Goal: Check status

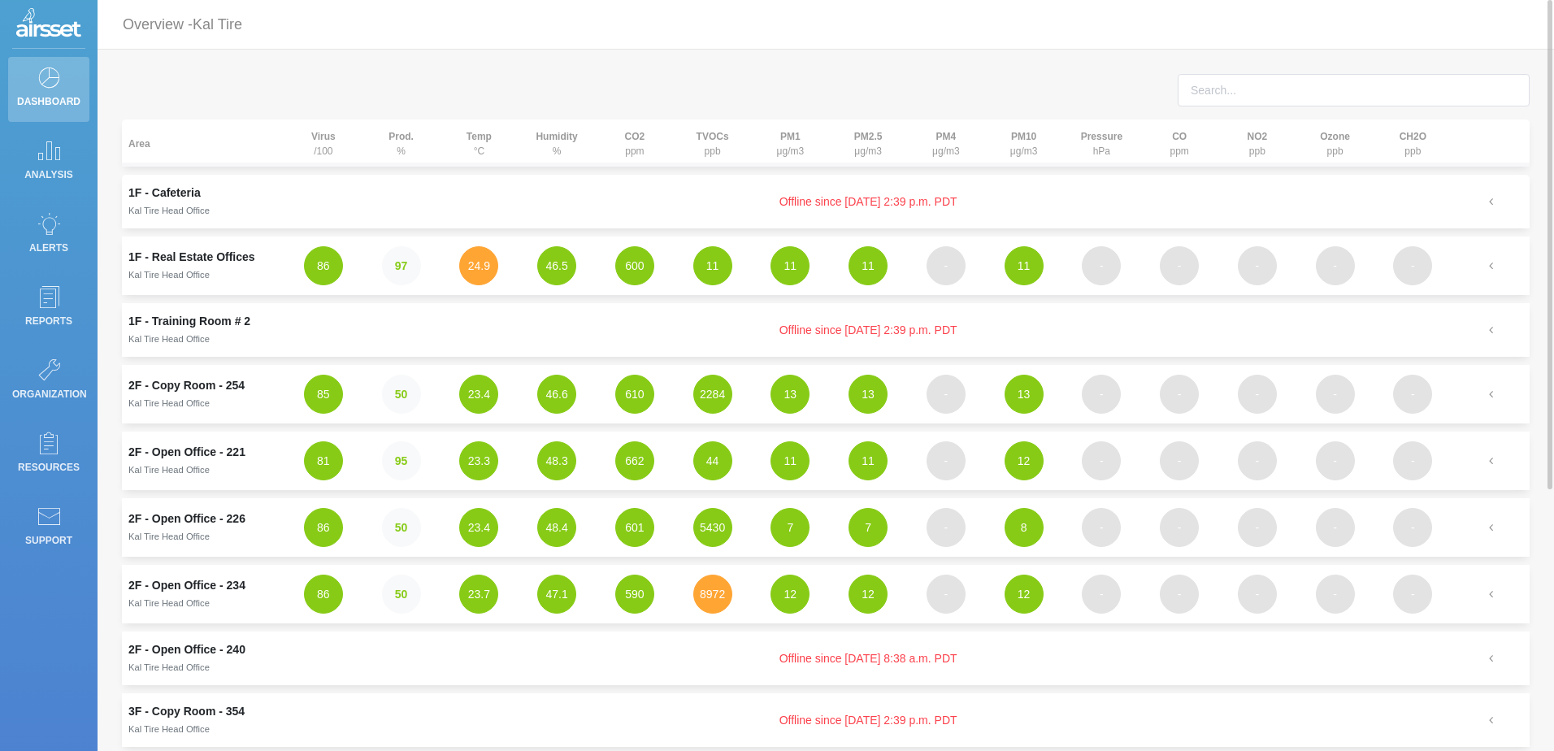
scroll to position [325, 0]
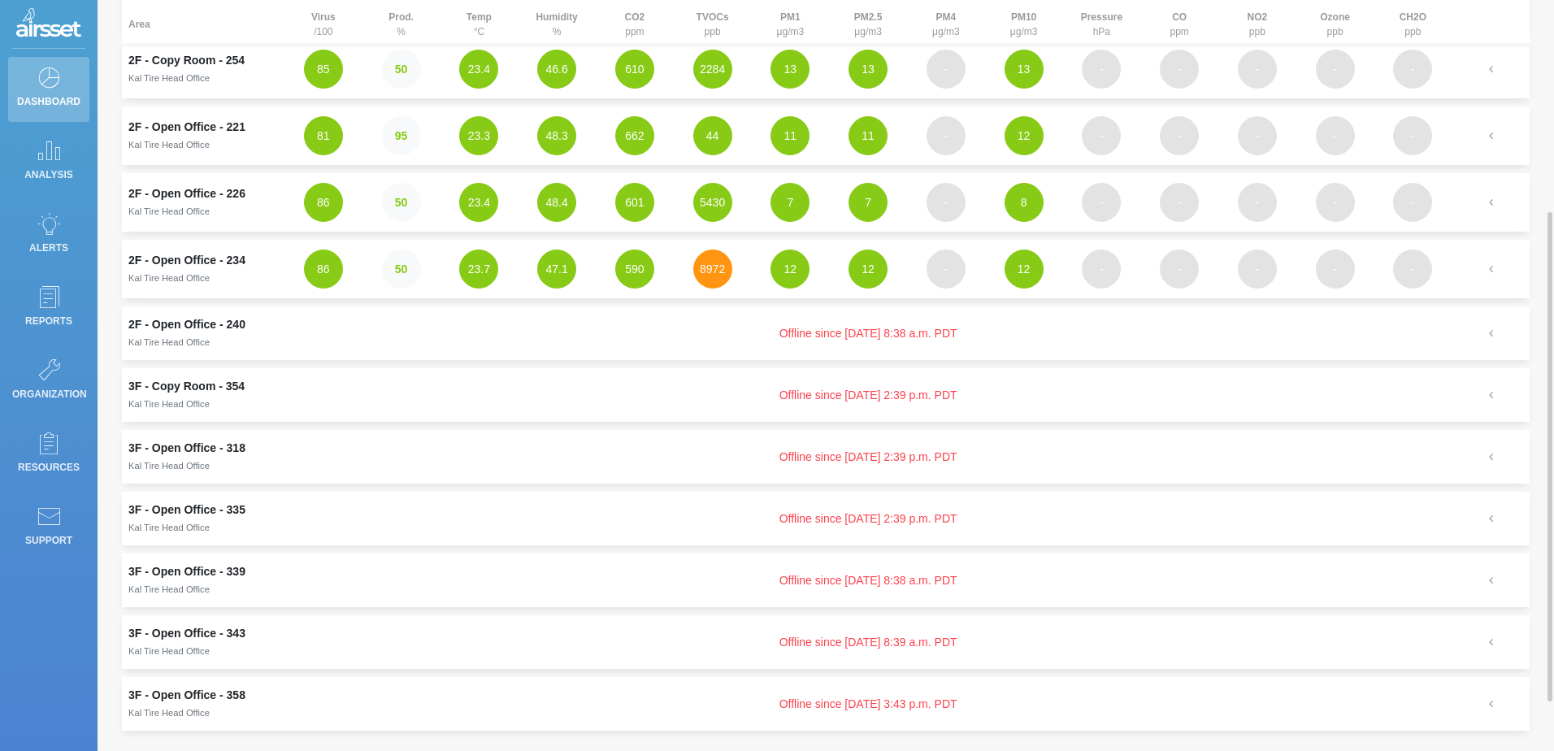
click at [709, 268] on button "8972" at bounding box center [712, 268] width 39 height 39
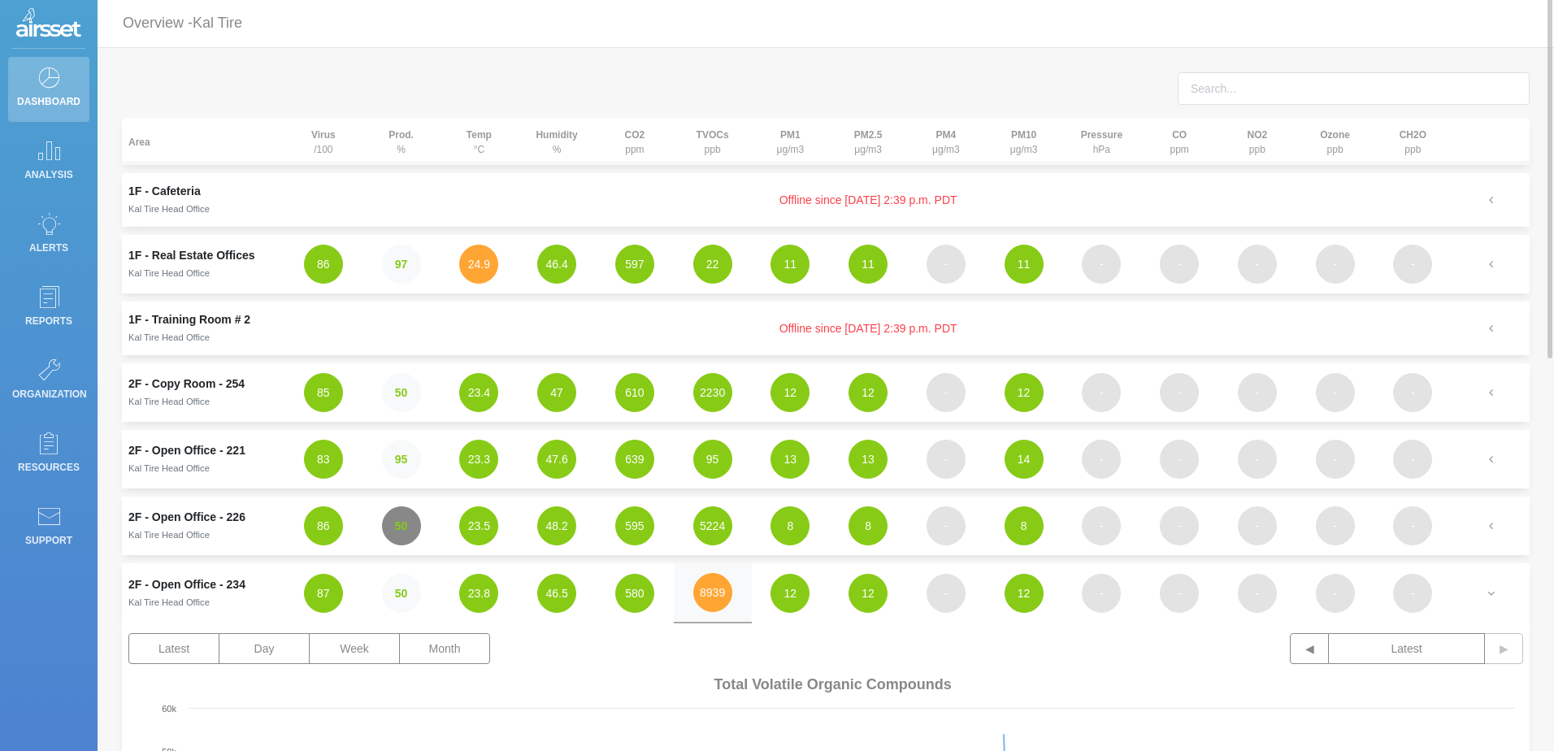
scroll to position [0, 0]
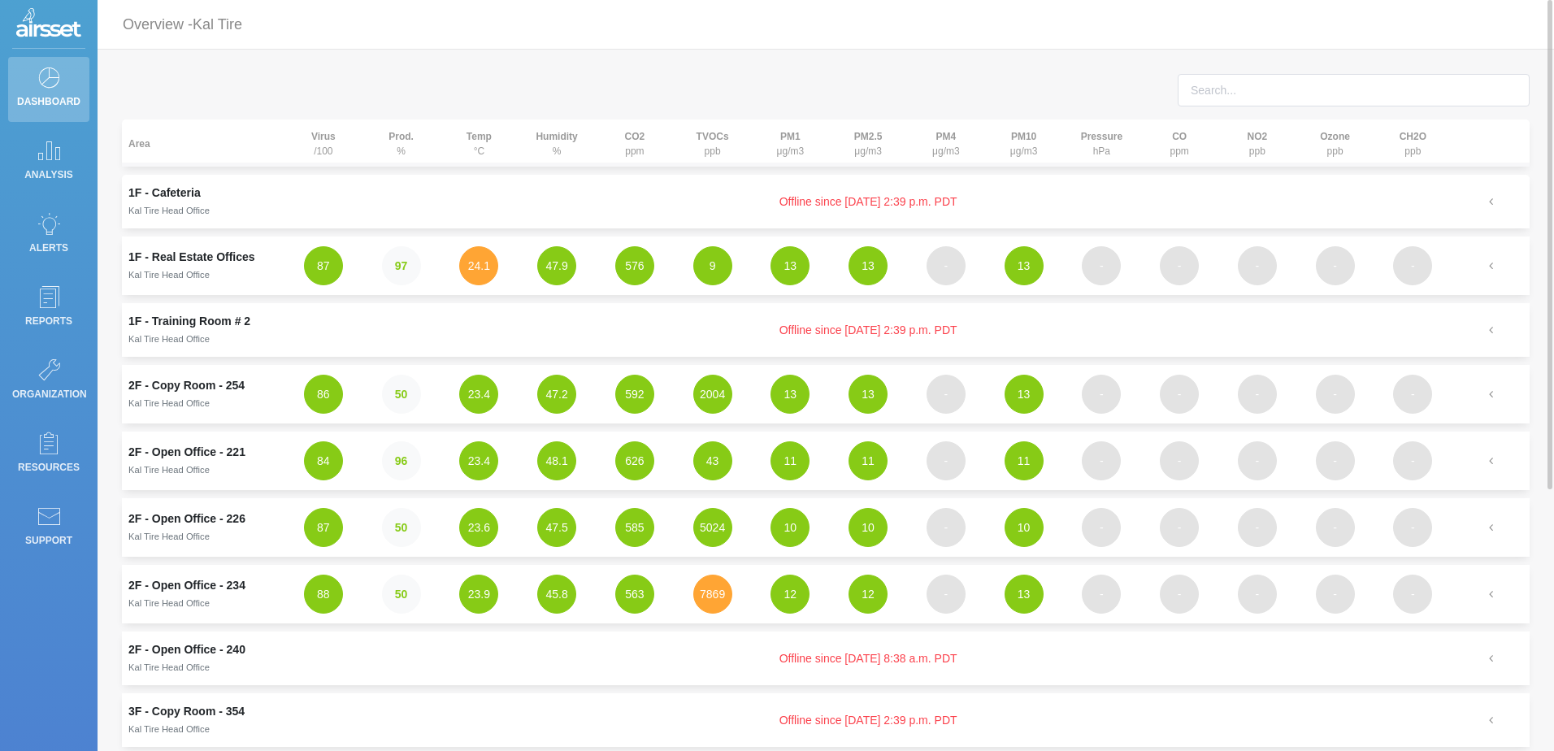
drag, startPoint x: 947, startPoint y: 212, endPoint x: 1017, endPoint y: 212, distance: 69.9
click at [1017, 212] on td "Offline since [DATE] 2:39 p.m. PDT" at bounding box center [867, 202] width 1167 height 54
drag, startPoint x: 939, startPoint y: 336, endPoint x: 592, endPoint y: 307, distance: 347.3
click at [592, 307] on td "Offline since [DATE] 2:39 p.m. PDT" at bounding box center [867, 330] width 1167 height 54
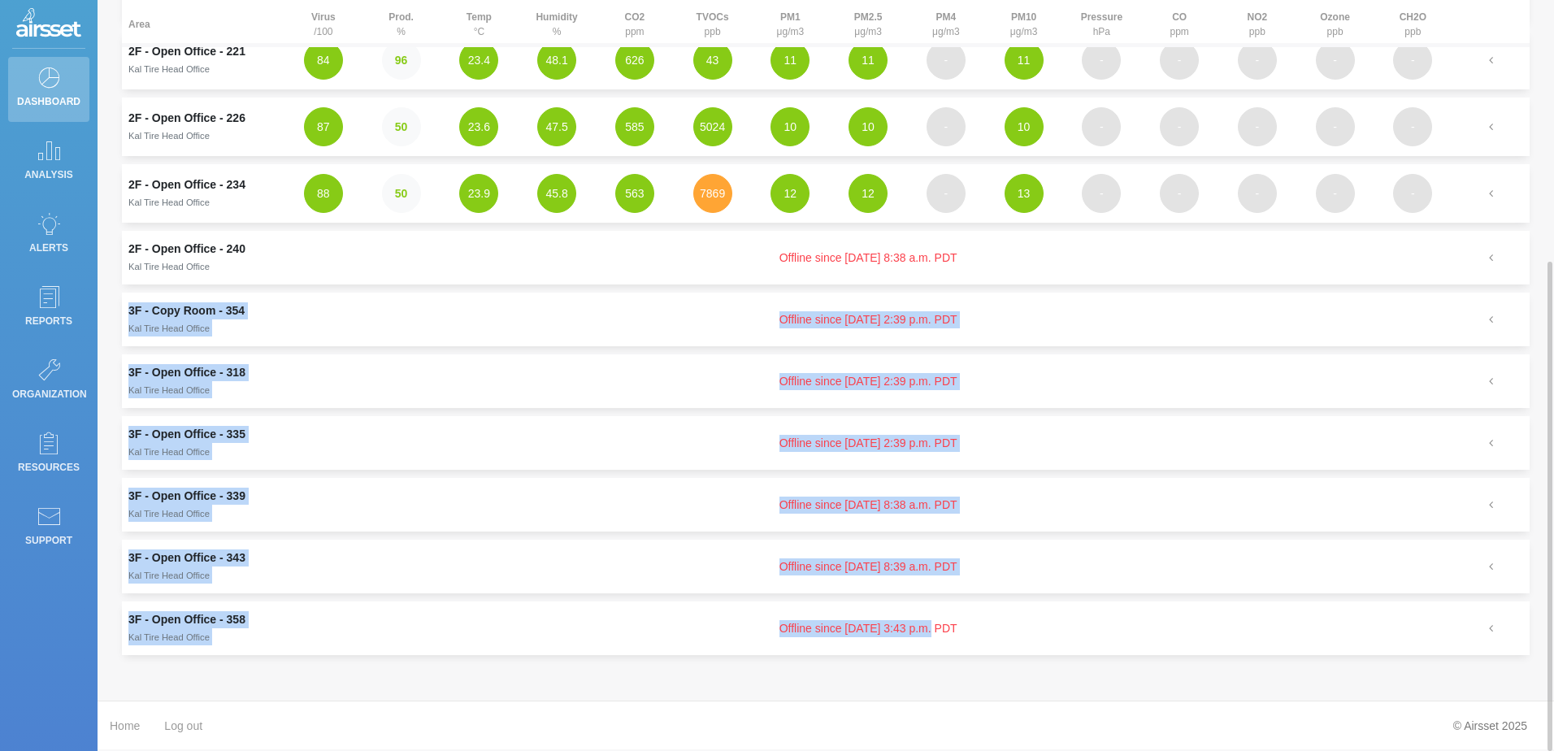
drag, startPoint x: 756, startPoint y: 291, endPoint x: 897, endPoint y: 621, distance: 358.9
click at [897, 621] on tbody "1F - Cafeteria Kal Tire Head Office Offline since August 2, 2025 at 2:39 p.m. P…" at bounding box center [825, 218] width 1407 height 889
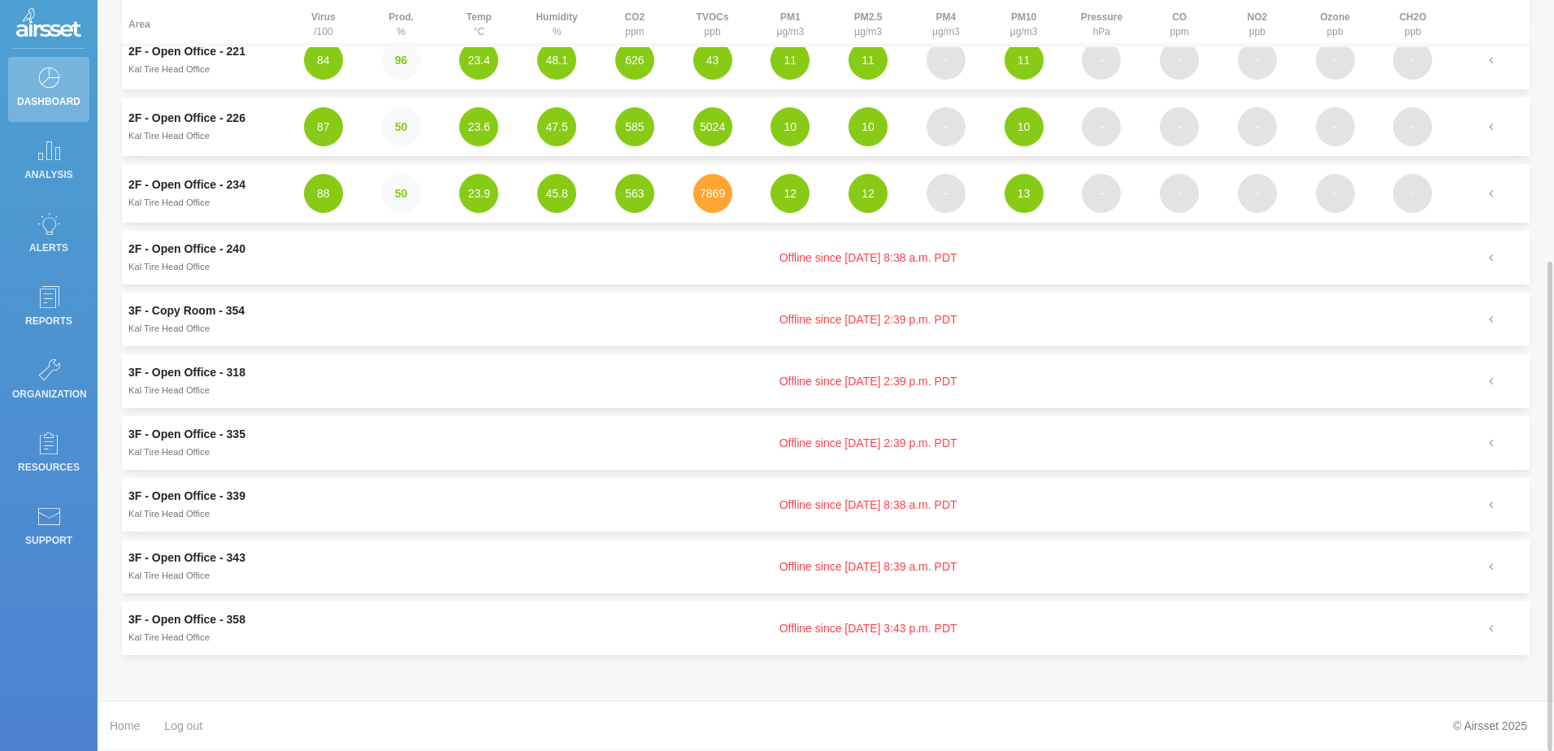
drag, startPoint x: 897, startPoint y: 621, endPoint x: 1000, endPoint y: 605, distance: 104.3
click at [1000, 605] on td "Offline since [DATE] 3:43 p.m. PDT" at bounding box center [867, 628] width 1167 height 54
drag, startPoint x: 181, startPoint y: 128, endPoint x: 180, endPoint y: 116, distance: 11.4
click at [181, 127] on td "2F - Open Office - 226 Kal Tire Head Office" at bounding box center [203, 127] width 163 height 59
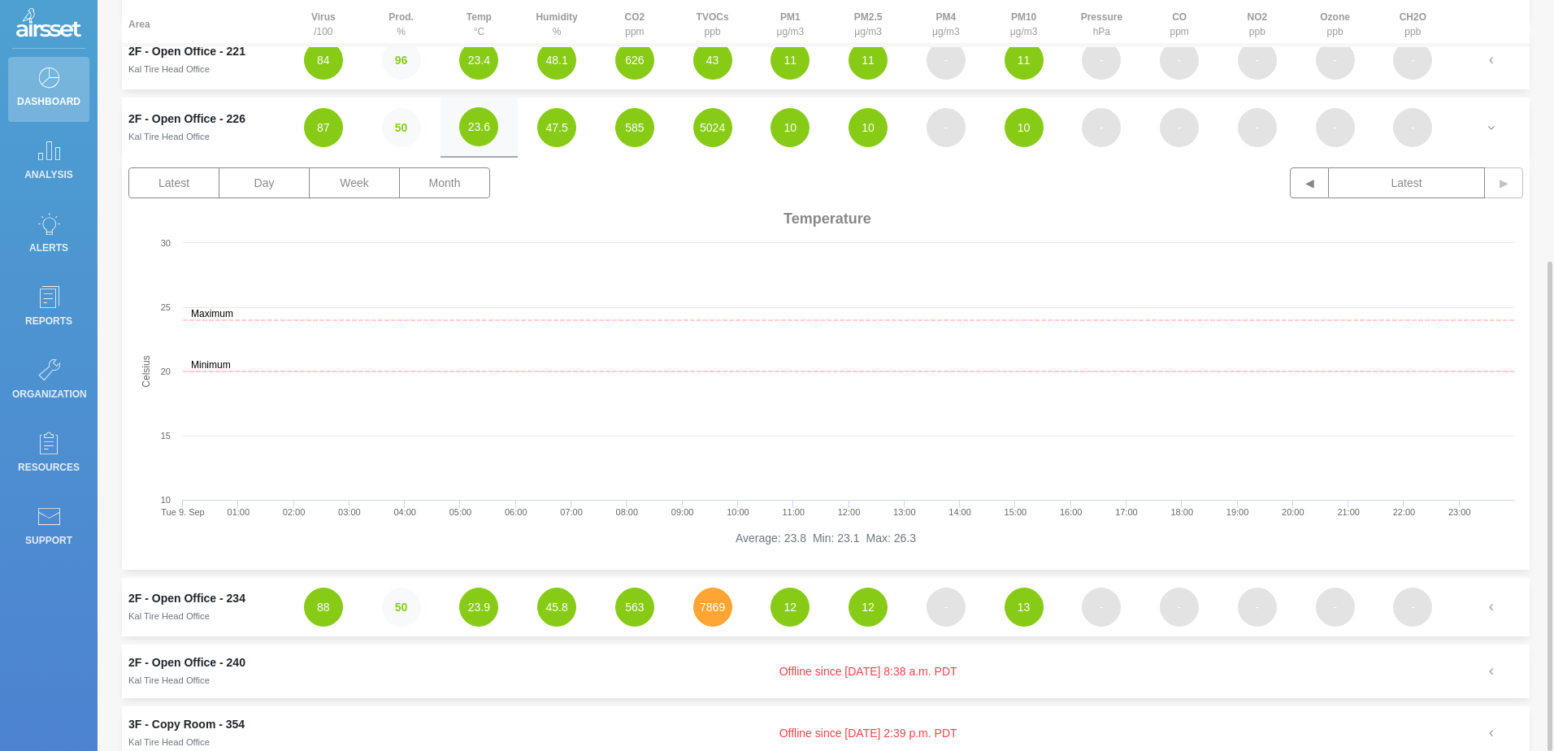
click at [169, 55] on td "2F - Open Office - 221 Kal Tire Head Office" at bounding box center [203, 60] width 163 height 59
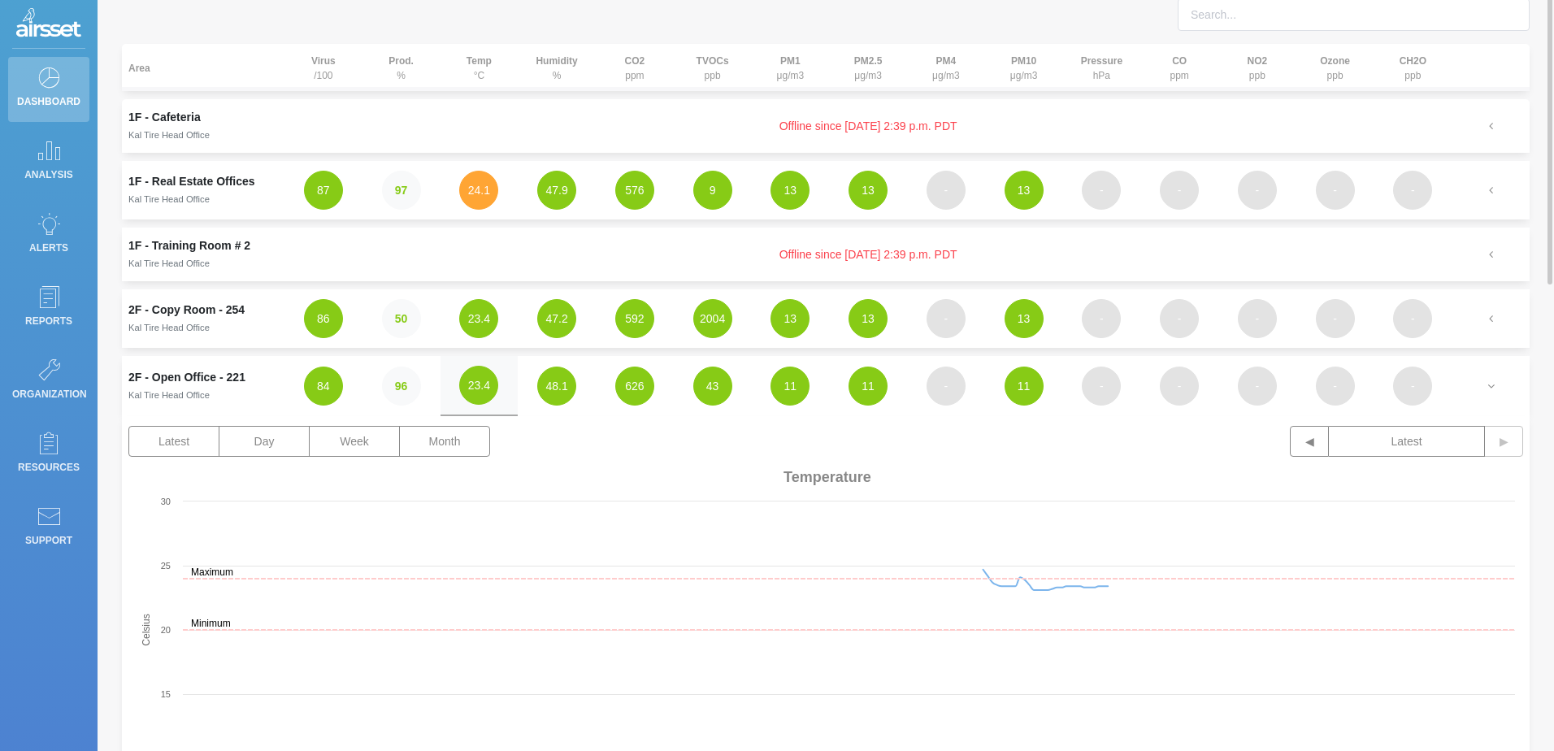
scroll to position [0, 0]
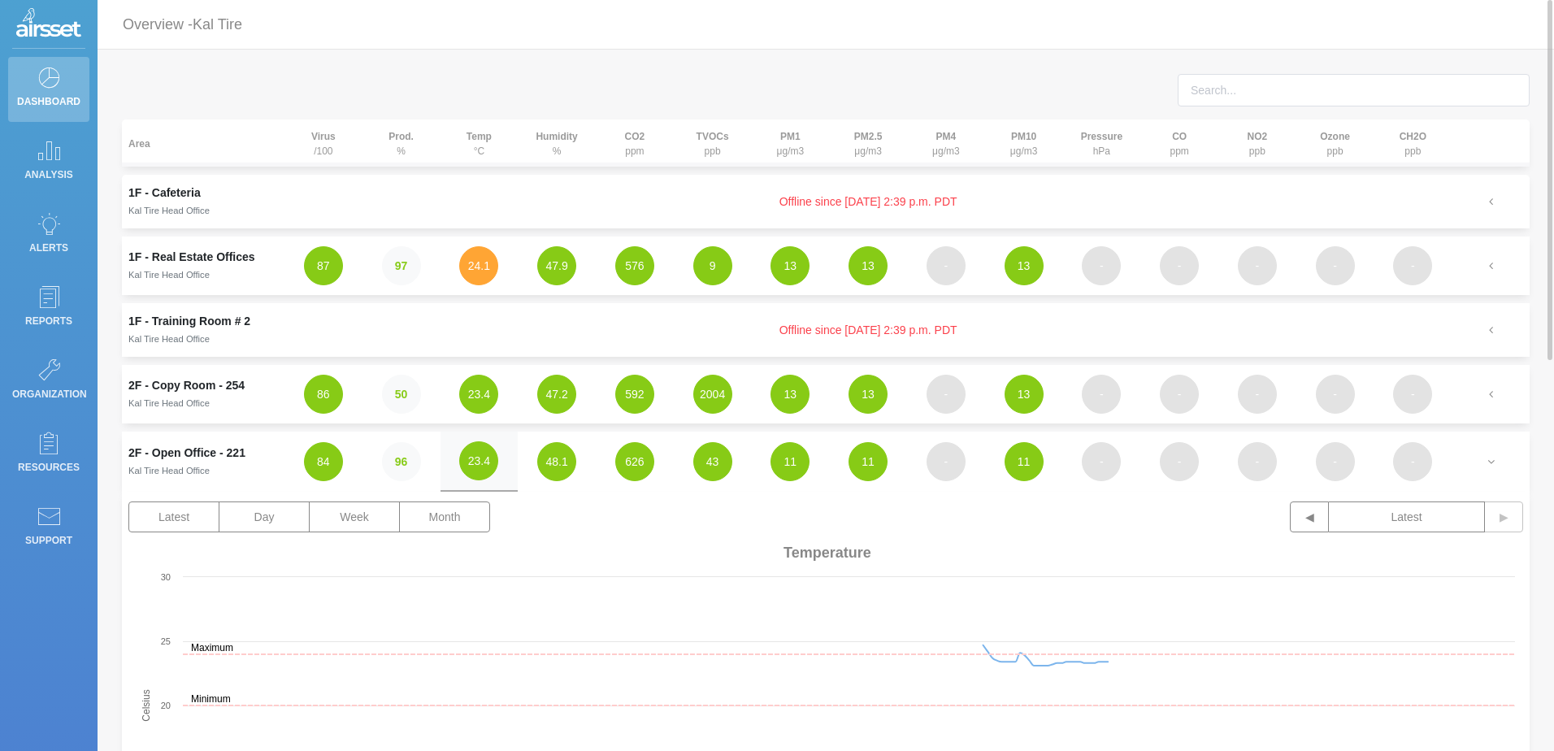
click at [262, 80] on div at bounding box center [826, 97] width 1432 height 46
click at [158, 469] on small "Kal Tire Head Office" at bounding box center [168, 471] width 81 height 10
